Goal: Check status: Check status

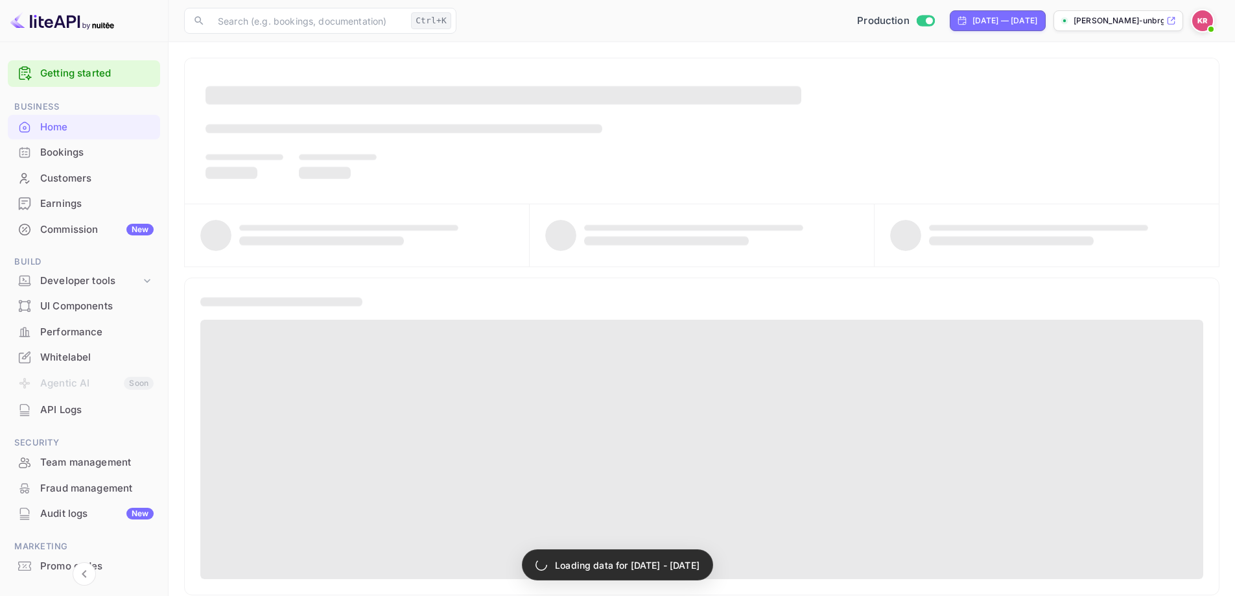
click at [80, 152] on div "Bookings" at bounding box center [96, 152] width 113 height 15
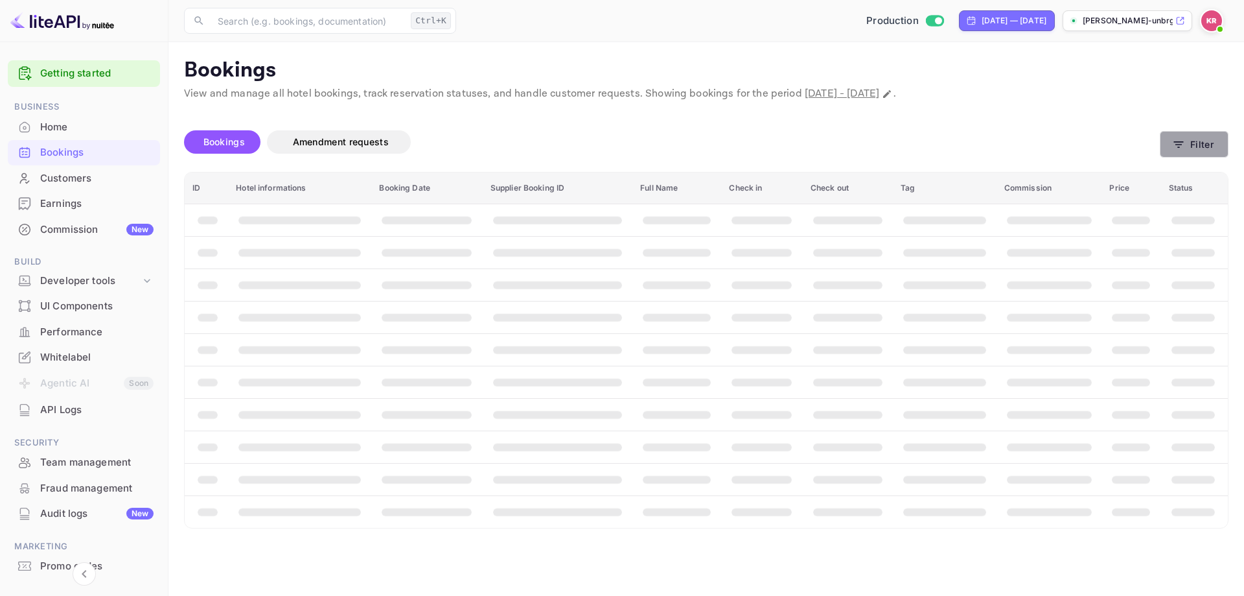
click at [1174, 144] on icon "button" at bounding box center [1178, 144] width 13 height 13
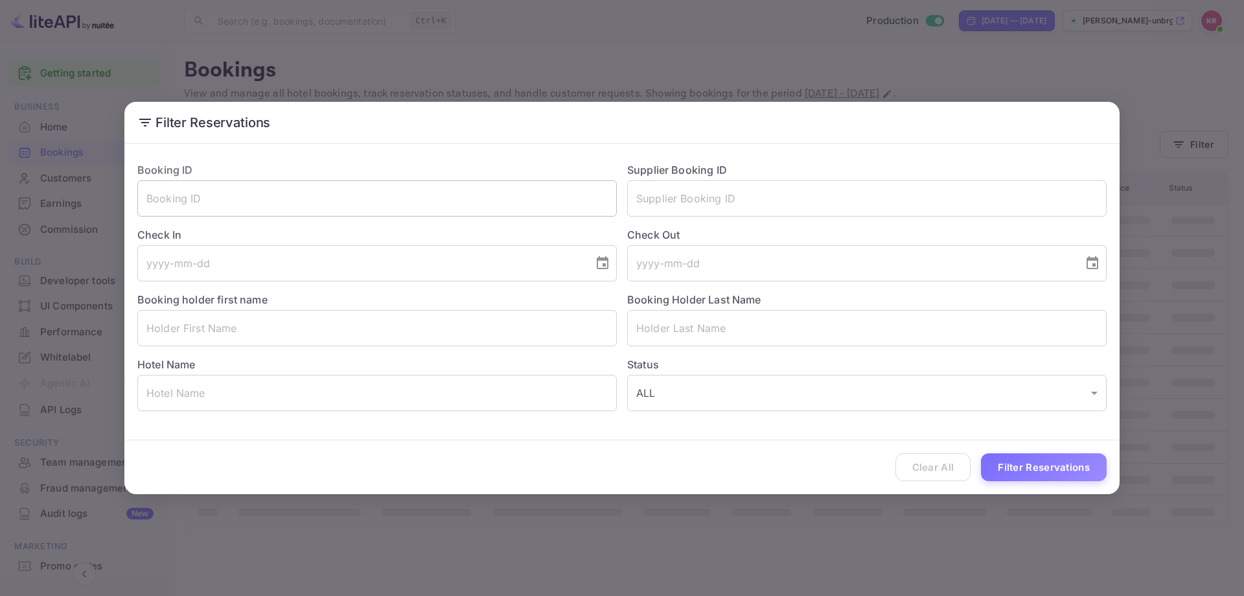
click at [234, 207] on input "text" at bounding box center [377, 198] width 480 height 36
paste input "rjX9NOutn"
type input "rjX9NOutn"
click at [1040, 472] on button "Filter Reservations" at bounding box center [1044, 467] width 126 height 28
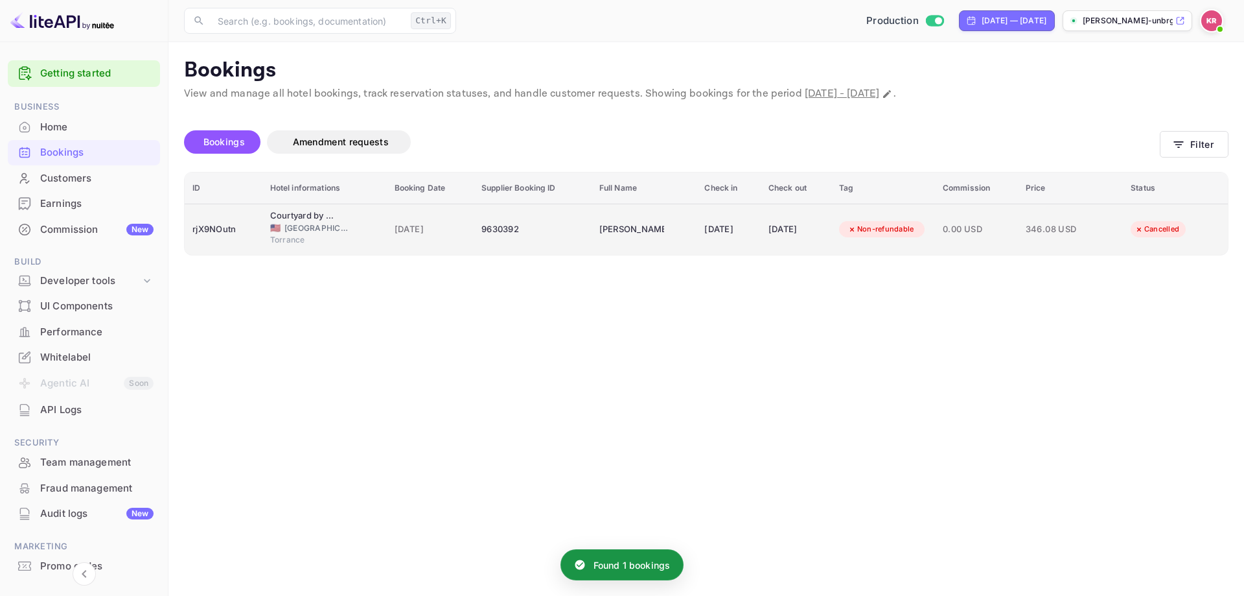
click at [456, 240] on td "[DATE]" at bounding box center [430, 229] width 87 height 51
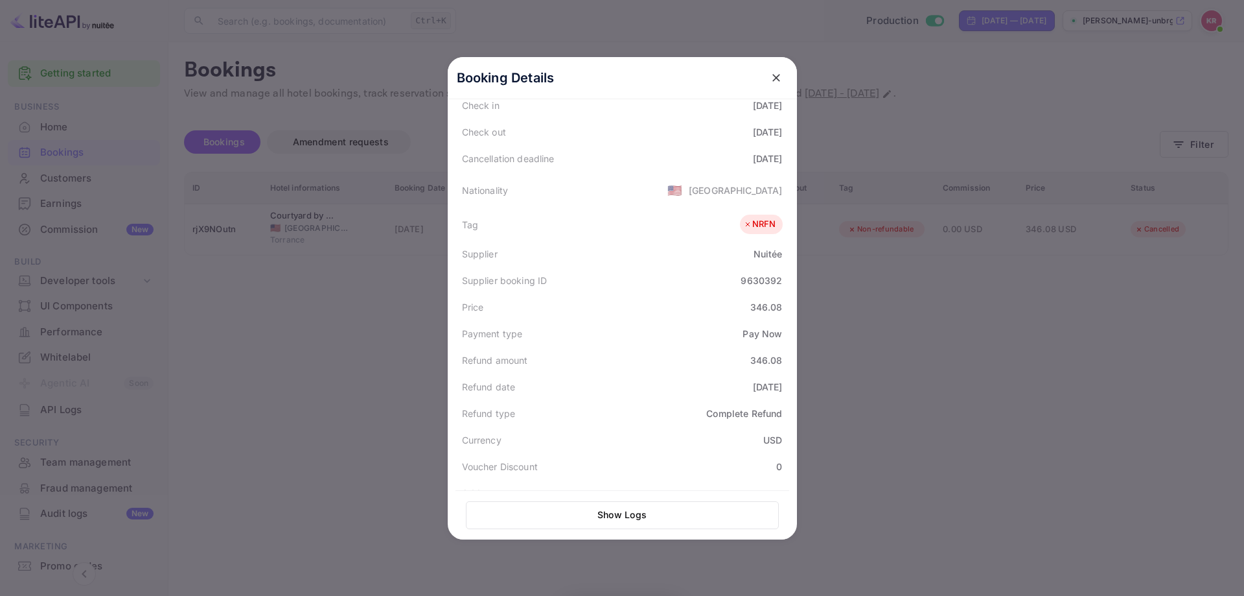
scroll to position [320, 0]
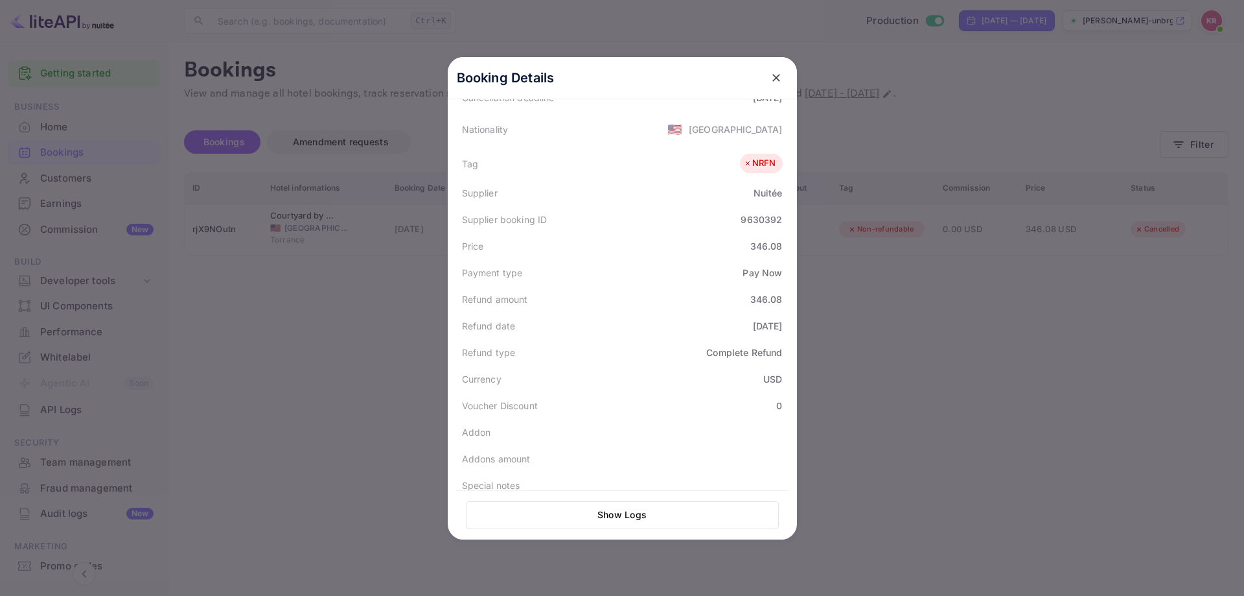
click at [892, 351] on div at bounding box center [622, 298] width 1244 height 596
